Goal: Task Accomplishment & Management: Use online tool/utility

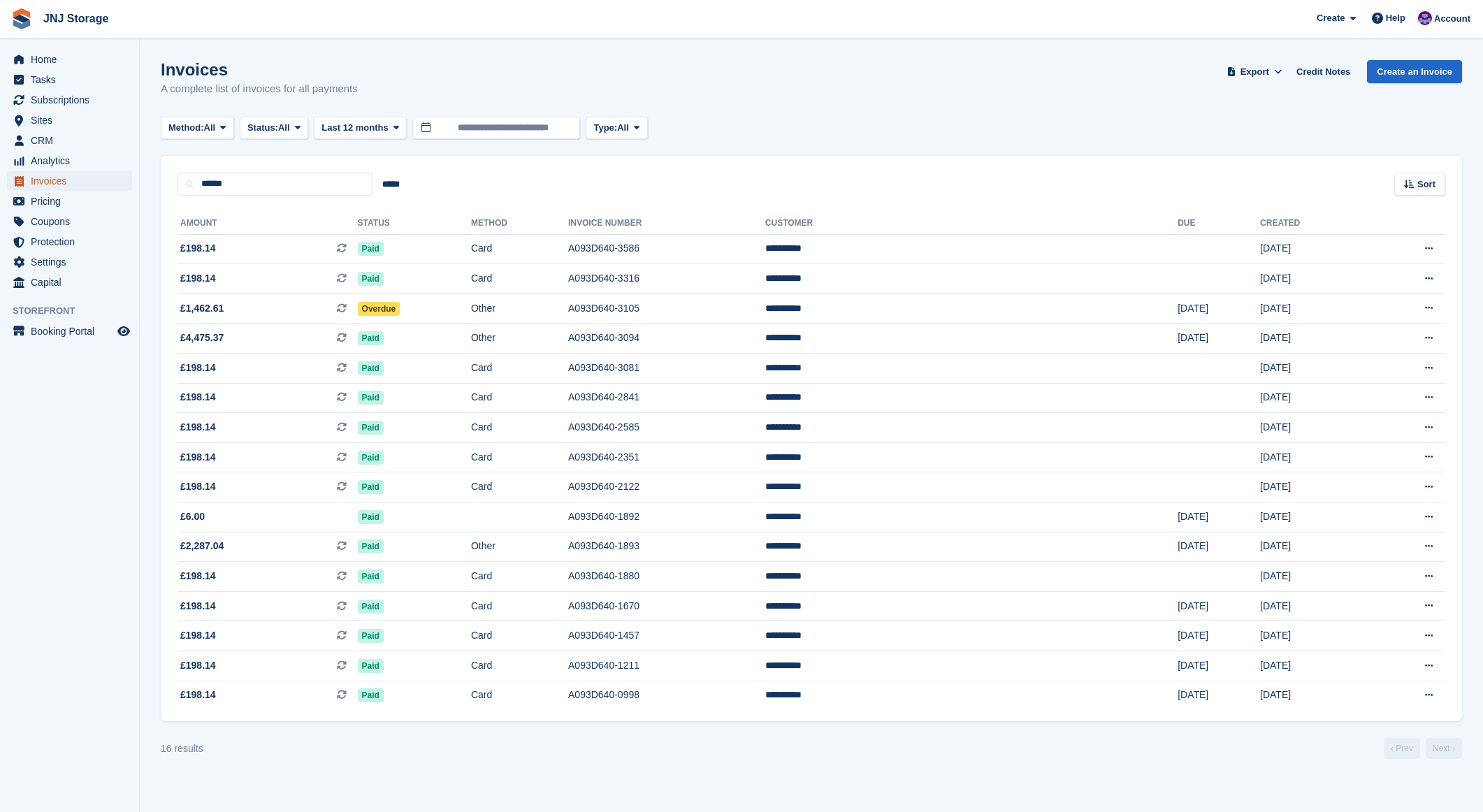
click at [41, 176] on span "Invoices" at bounding box center [73, 181] width 84 height 19
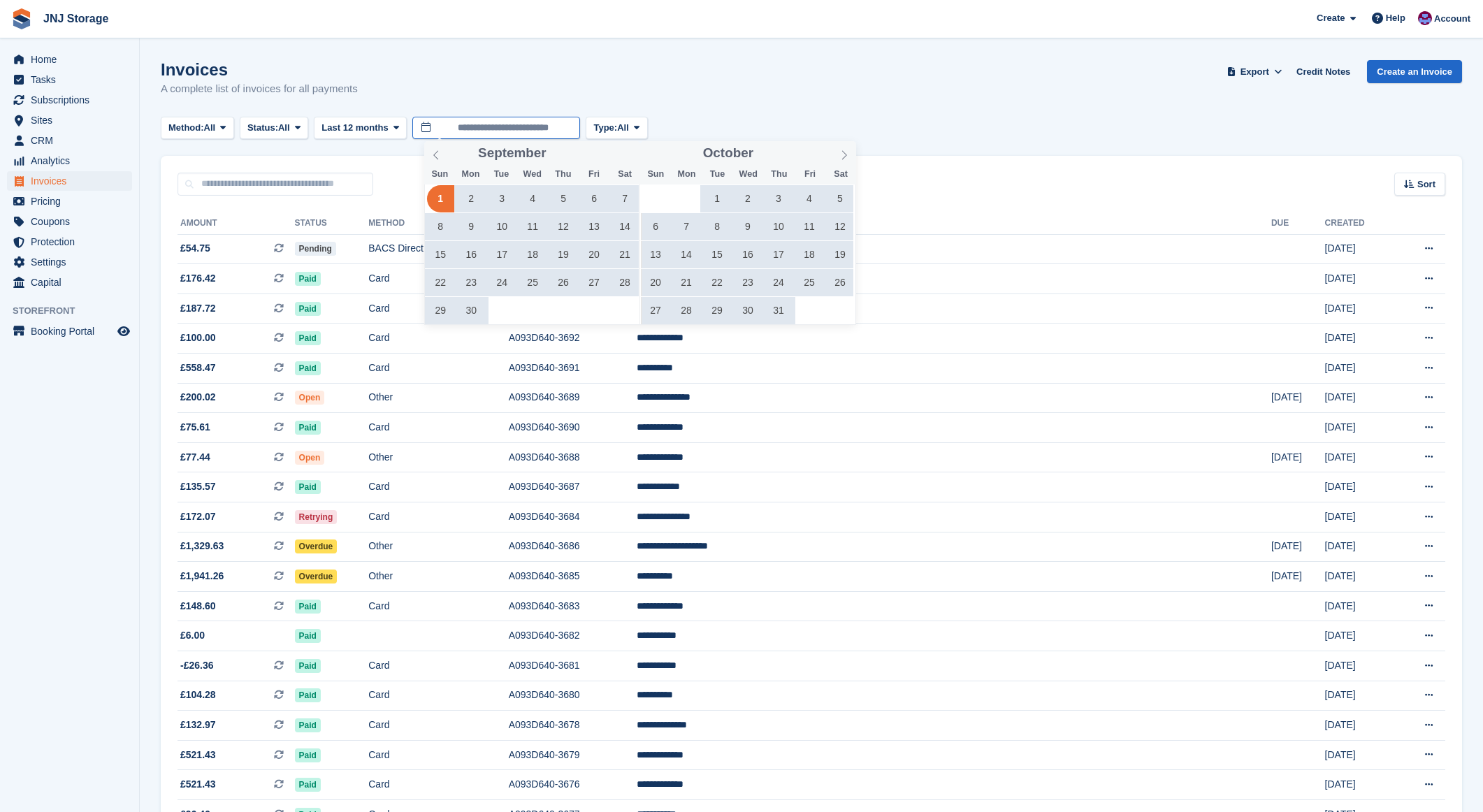
click at [522, 122] on input "**********" at bounding box center [496, 128] width 168 height 23
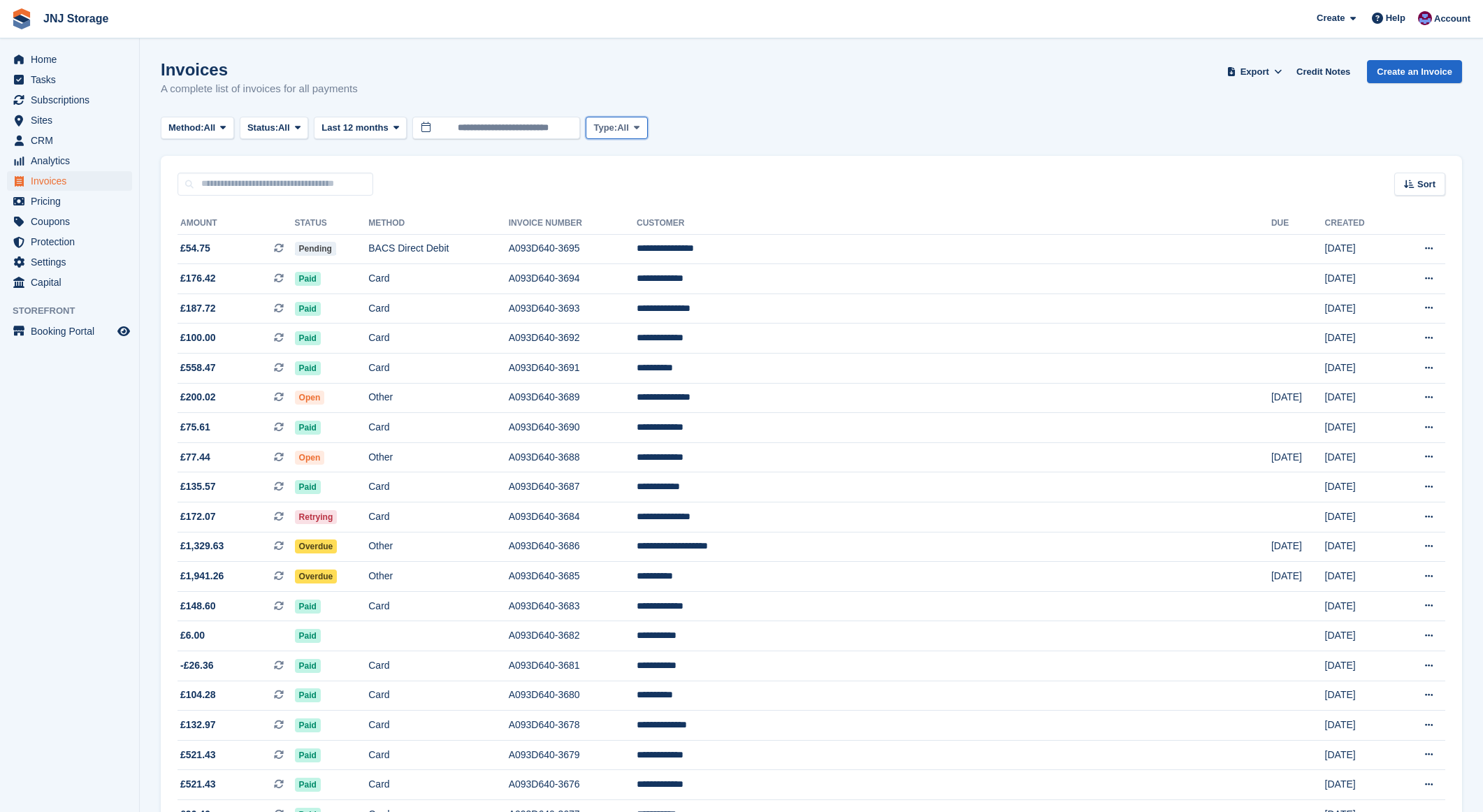
click at [617, 121] on span "Type:" at bounding box center [605, 128] width 24 height 14
drag, startPoint x: 618, startPoint y: 121, endPoint x: 403, endPoint y: 125, distance: 215.0
click at [368, 125] on button "Custom" at bounding box center [344, 128] width 61 height 23
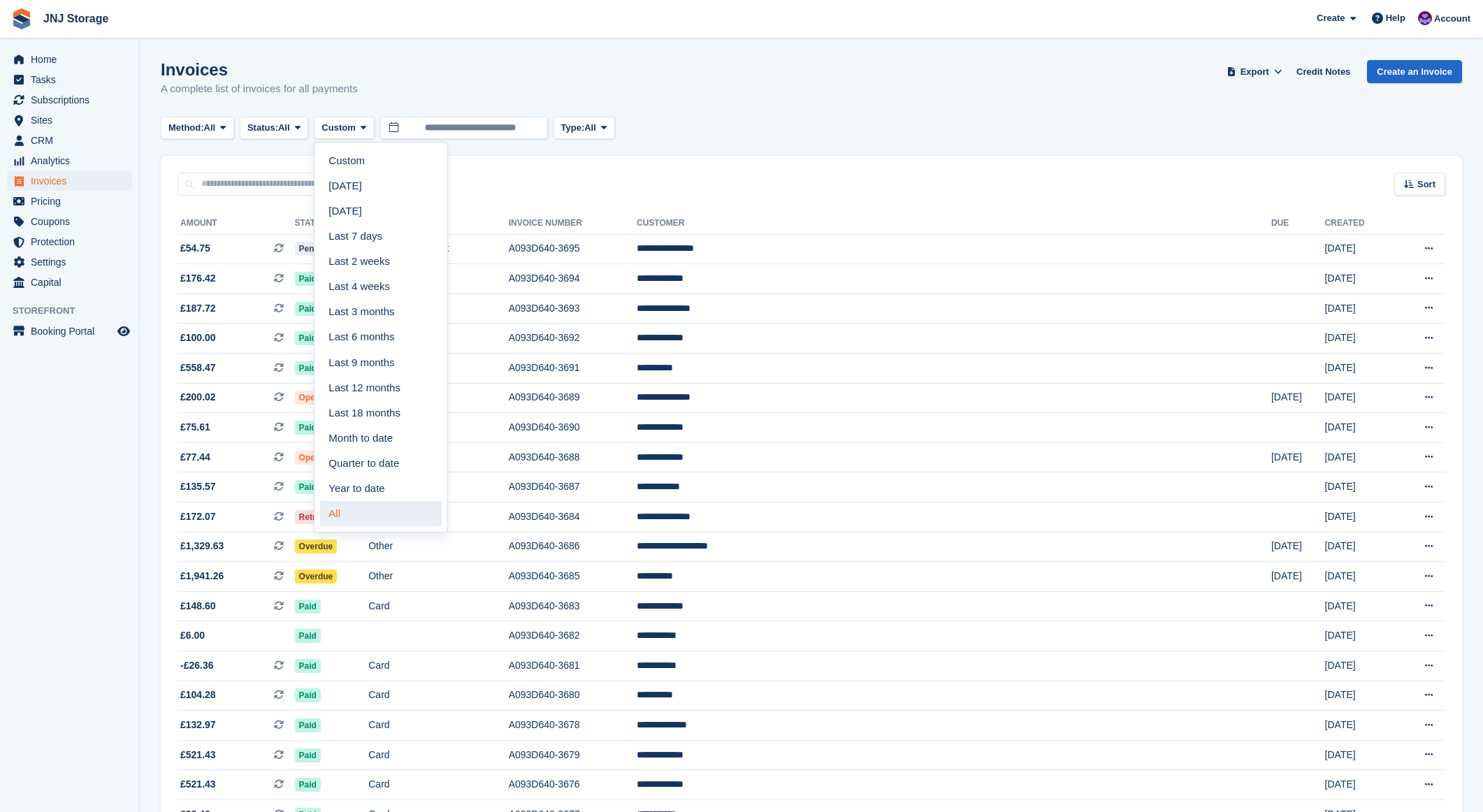
click at [390, 507] on link "All" at bounding box center [381, 514] width 122 height 25
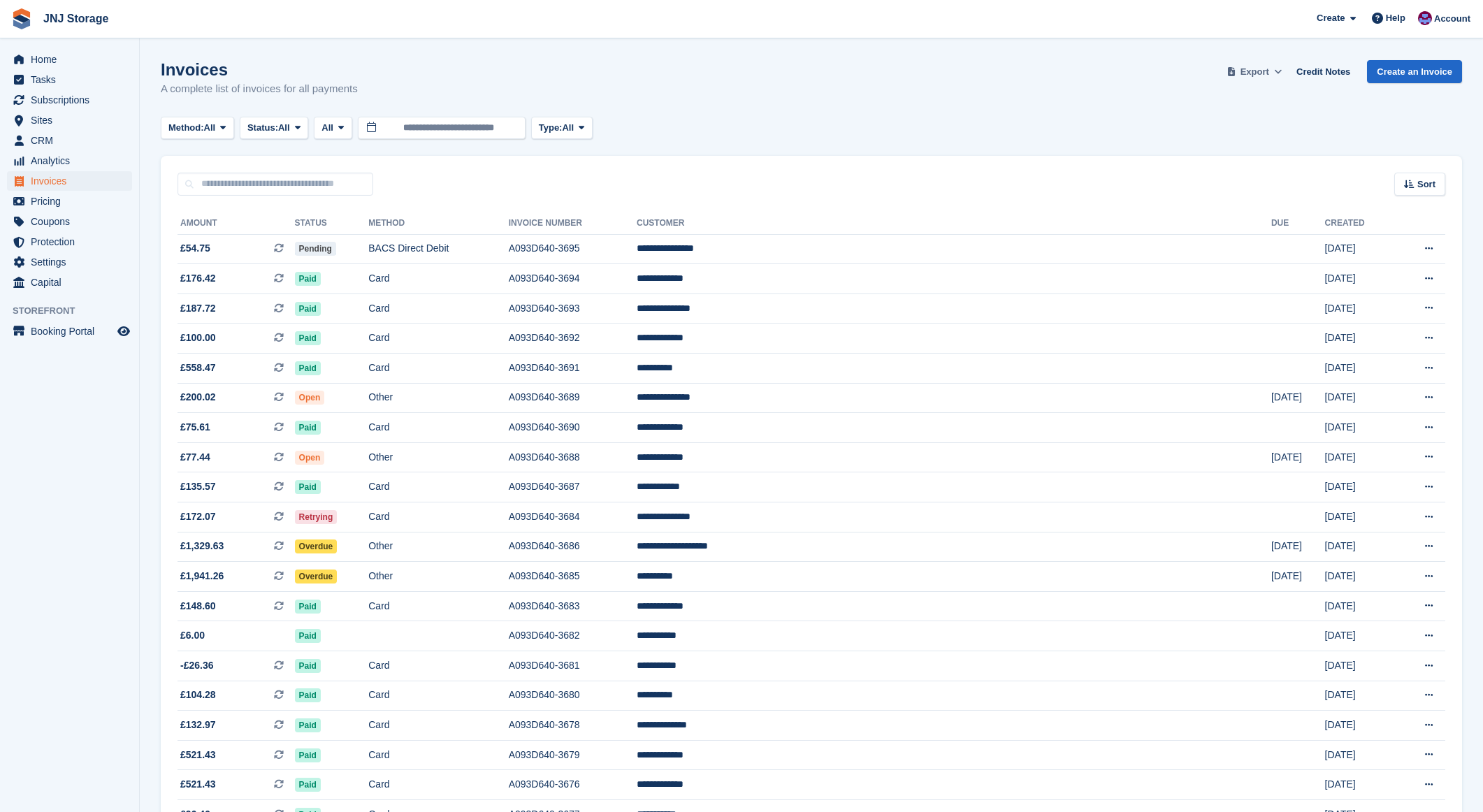
click at [1253, 68] on span "Export" at bounding box center [1255, 72] width 29 height 14
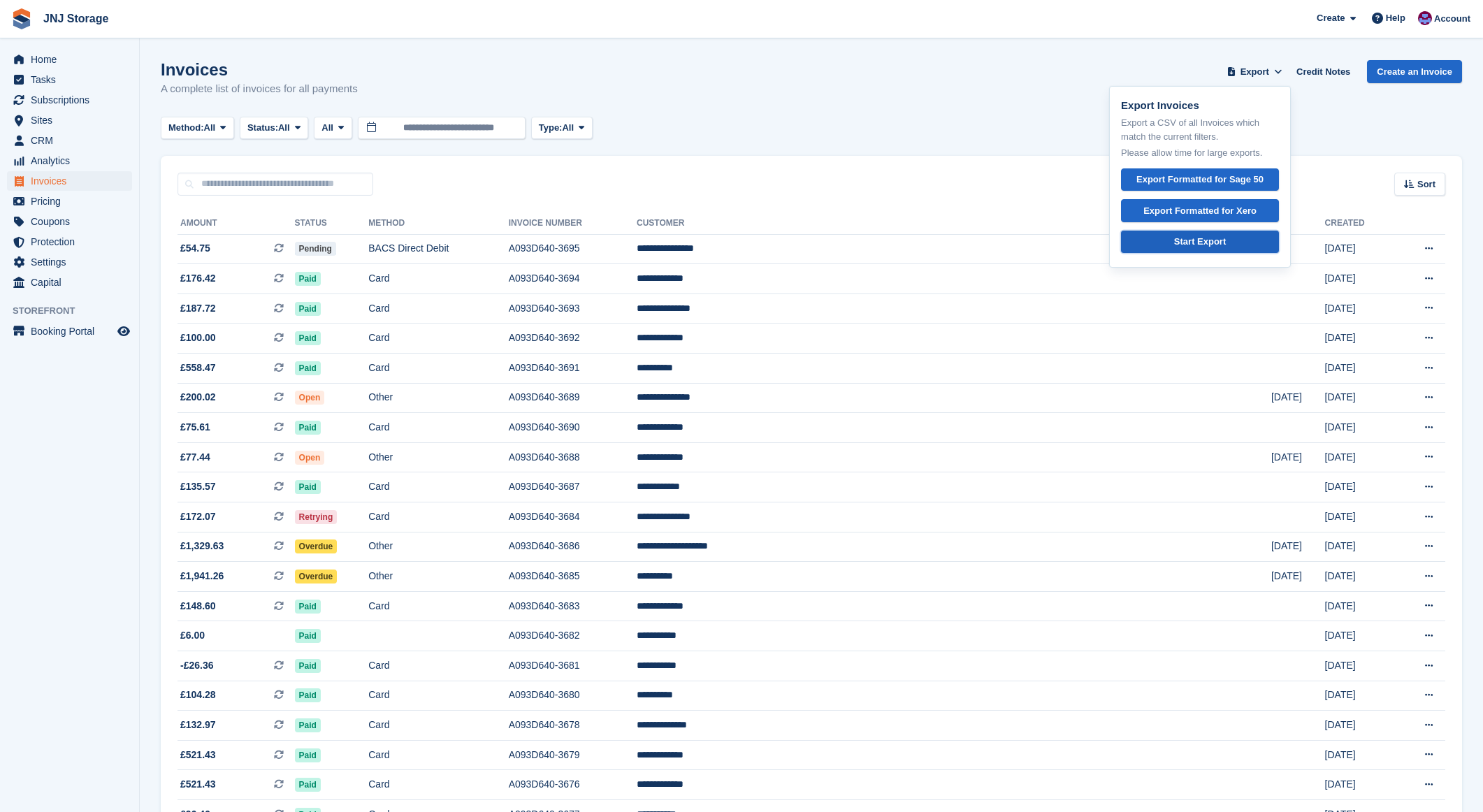
click at [1180, 239] on div "Start Export" at bounding box center [1200, 242] width 52 height 14
click at [744, 125] on div "Method: All All Bank Transfer Cash Cheque Debit/Credit Card Direct Debit SEPA D…" at bounding box center [811, 128] width 1301 height 23
